Goal: Task Accomplishment & Management: Use online tool/utility

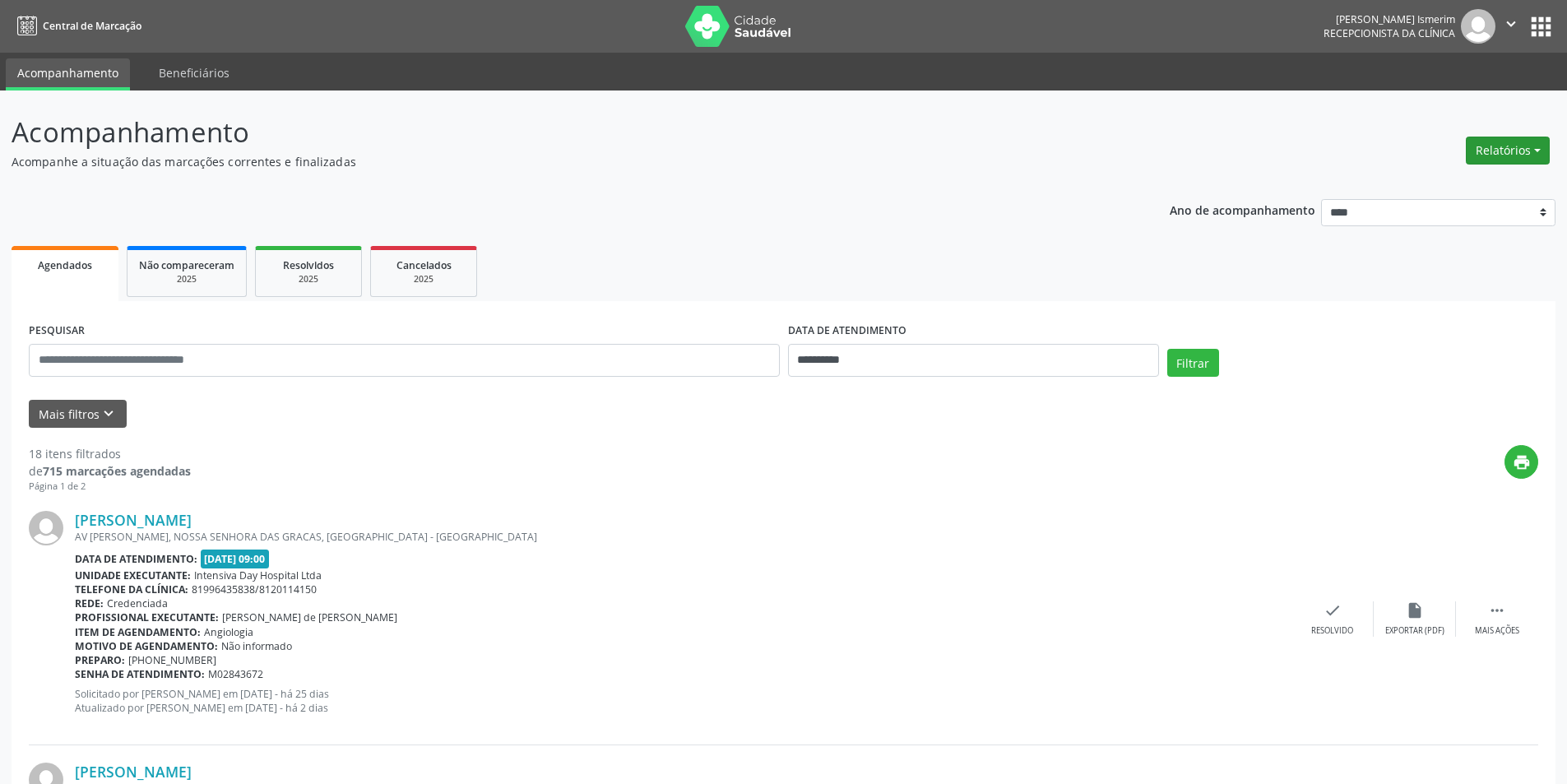
click at [1501, 147] on button "Relatórios" at bounding box center [1508, 150] width 84 height 28
click at [1466, 183] on link "Agendamentos" at bounding box center [1462, 186] width 177 height 23
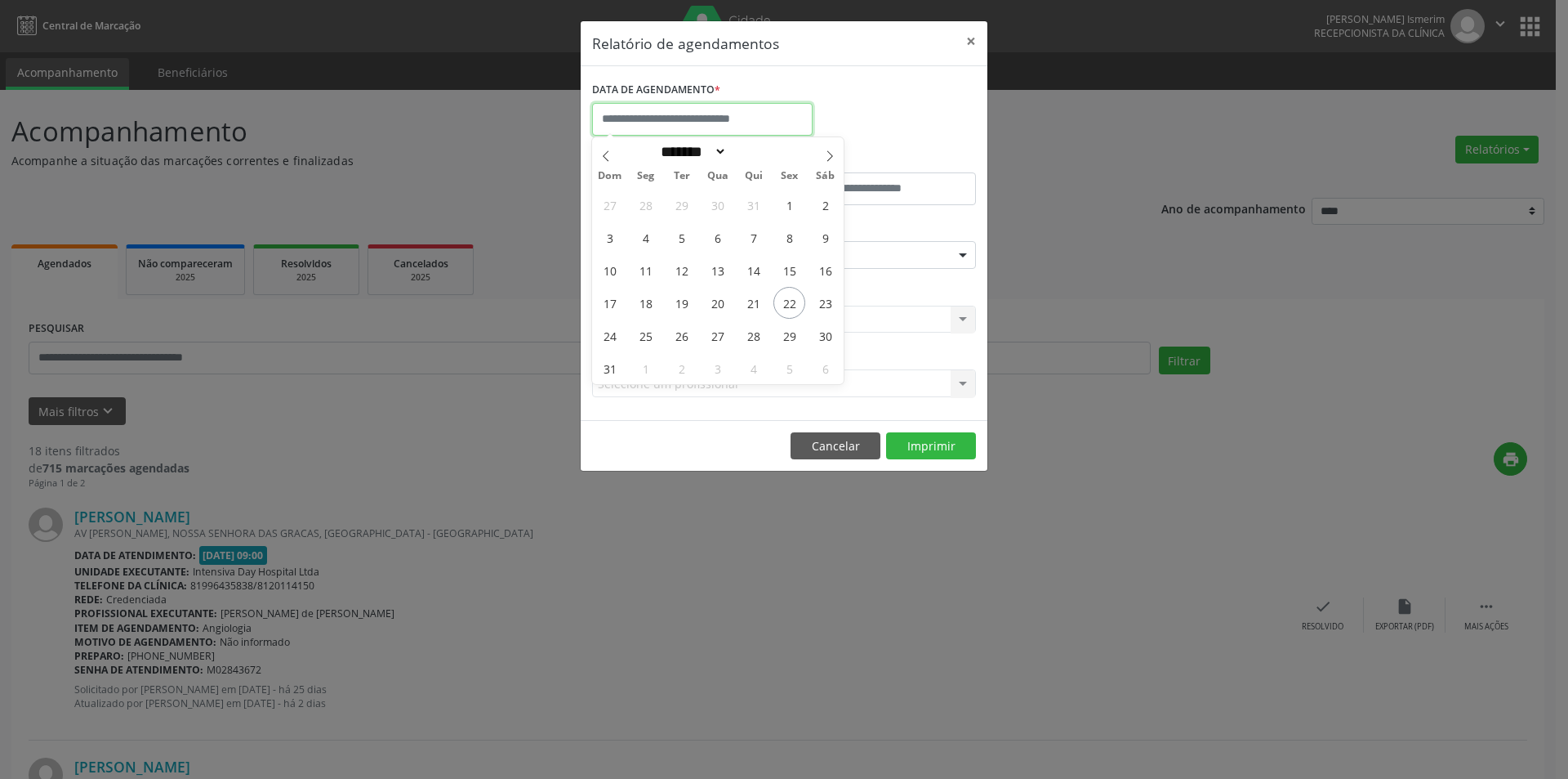
click at [757, 121] on input "text" at bounding box center [702, 119] width 221 height 33
click at [793, 297] on span "22" at bounding box center [789, 303] width 32 height 32
type input "**********"
click at [793, 297] on span "22" at bounding box center [789, 303] width 32 height 32
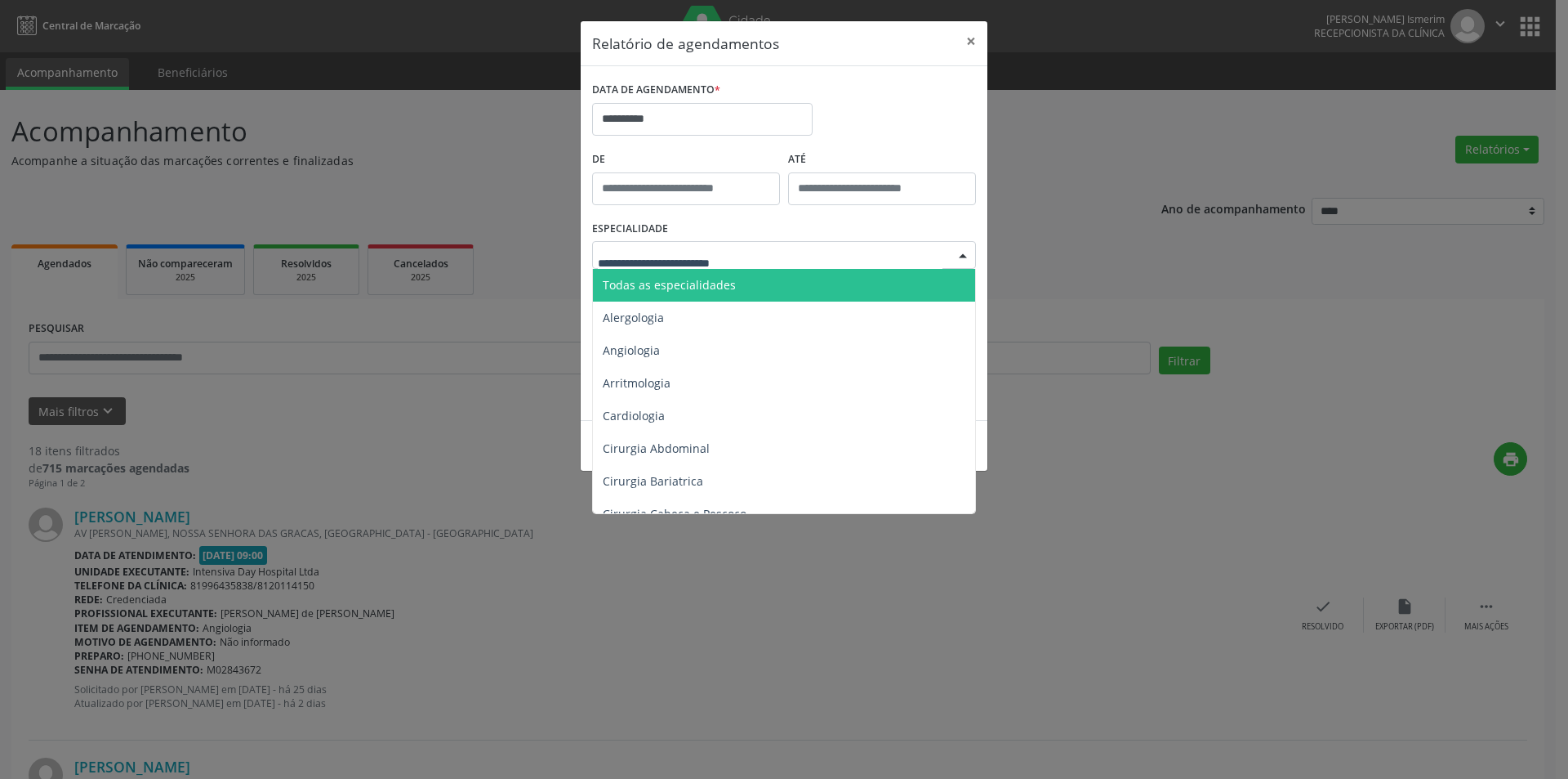
click at [785, 250] on div at bounding box center [783, 255] width 384 height 28
click at [771, 288] on span "Todas as especialidades" at bounding box center [785, 285] width 384 height 33
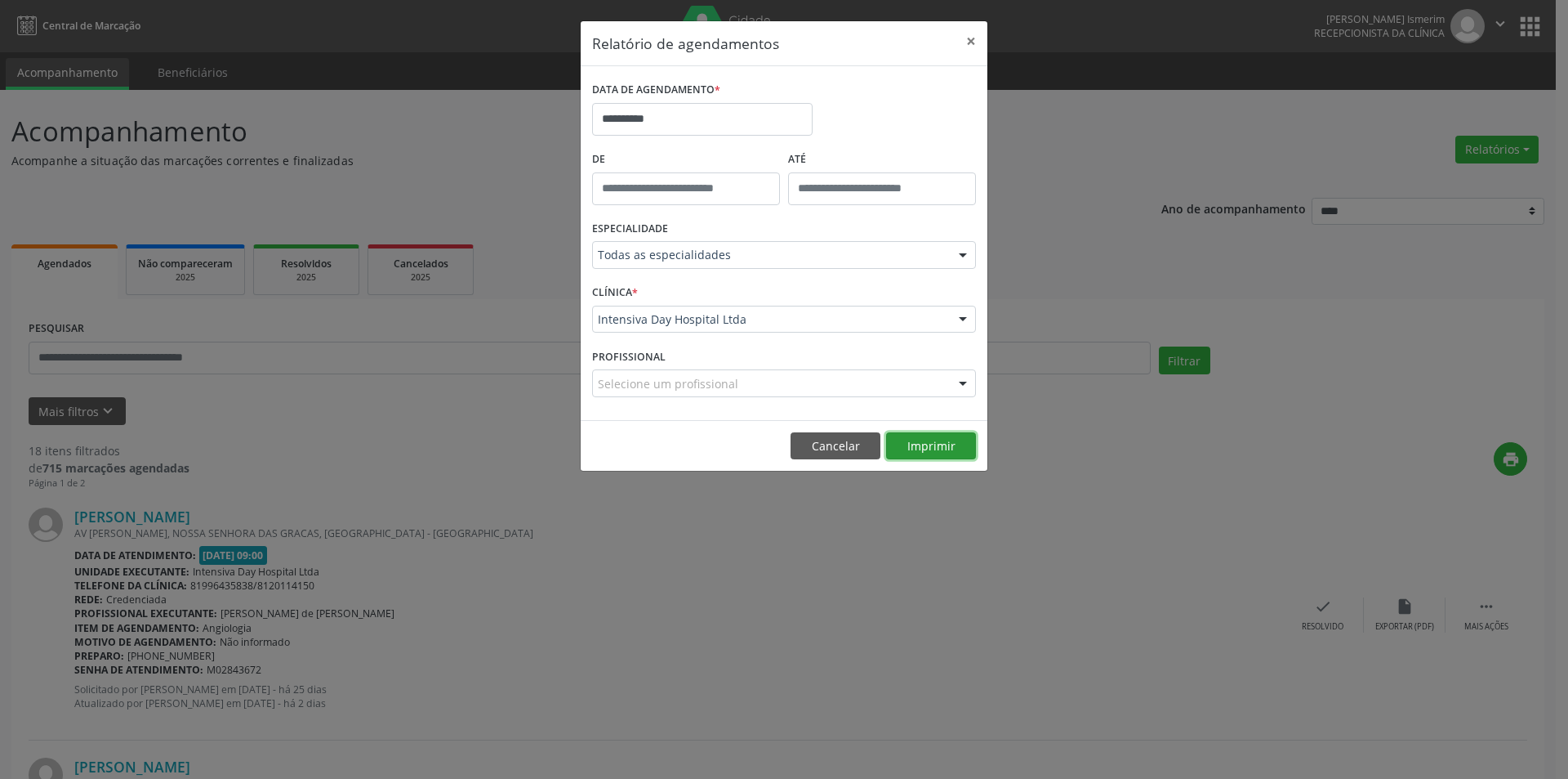
click at [950, 443] on button "Imprimir" at bounding box center [931, 445] width 90 height 28
